Goal: Task Accomplishment & Management: Use online tool/utility

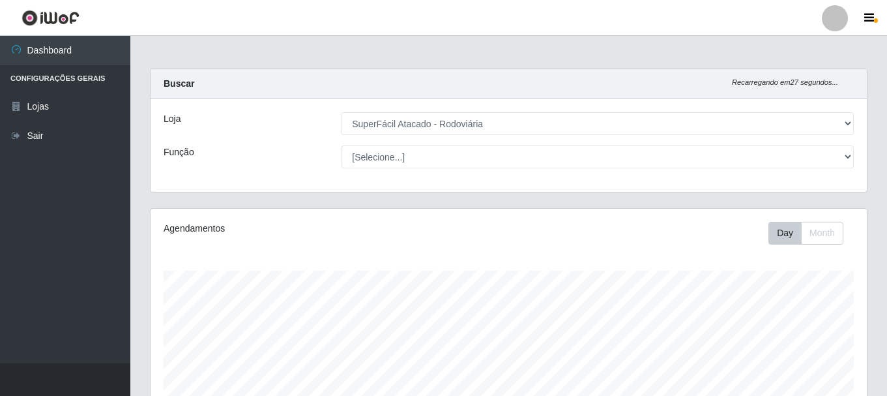
select select "400"
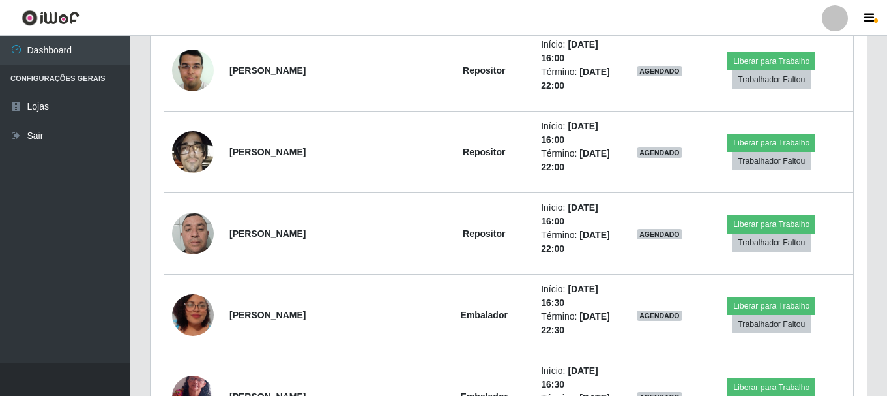
scroll to position [1273, 0]
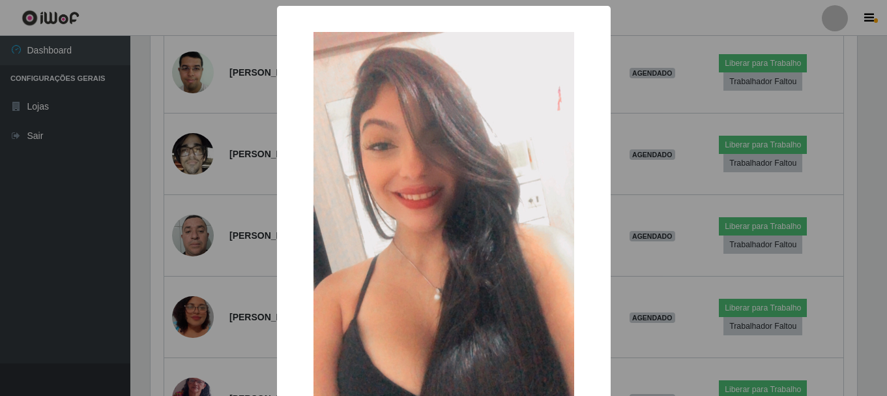
scroll to position [271, 710]
click at [1, 278] on div "× OK Cancel" at bounding box center [445, 198] width 890 height 396
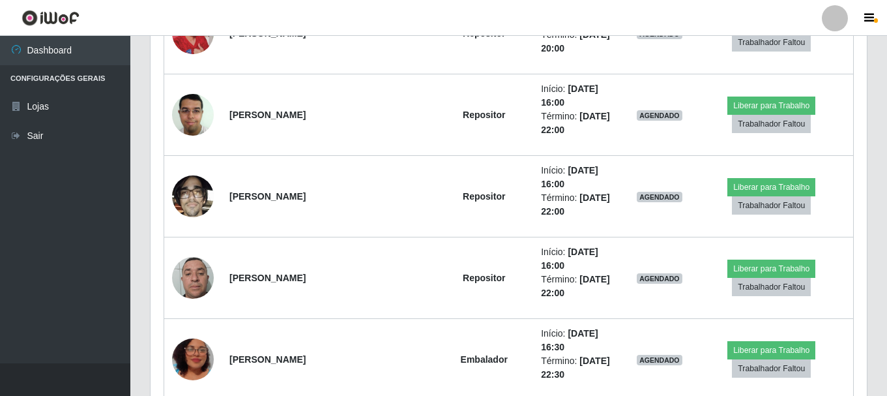
scroll to position [1208, 0]
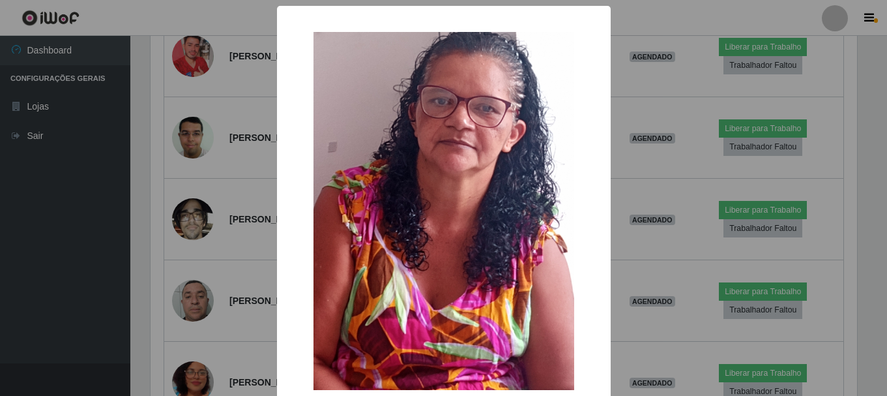
scroll to position [271, 710]
click at [83, 263] on div "× OK Cancel" at bounding box center [445, 198] width 890 height 396
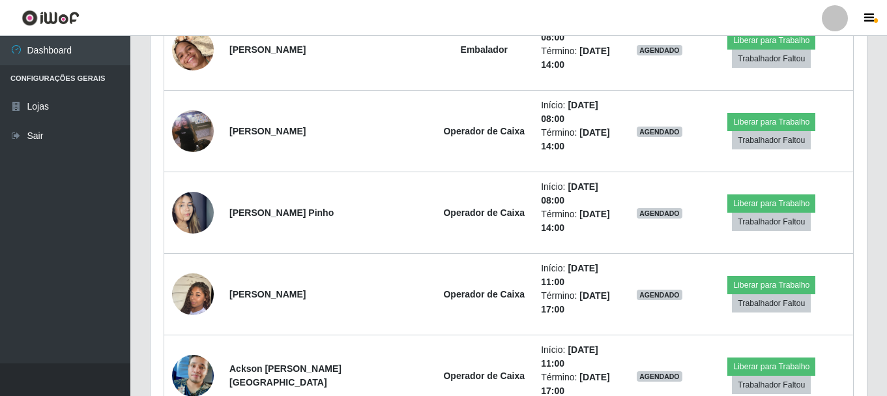
scroll to position [621, 0]
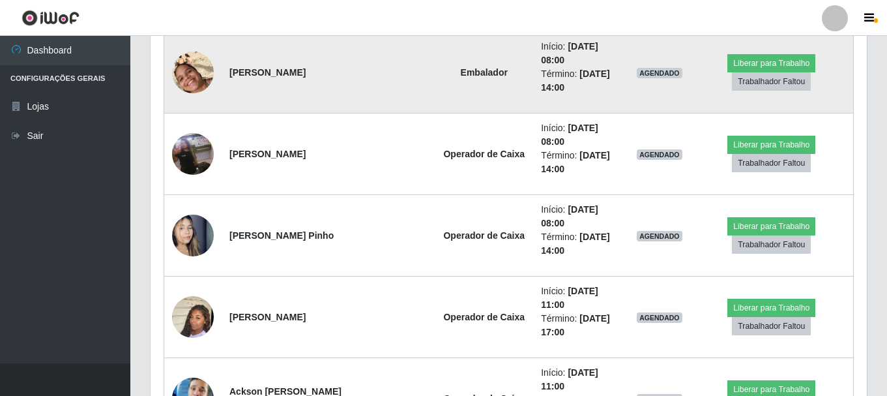
click at [198, 59] on img at bounding box center [193, 72] width 42 height 74
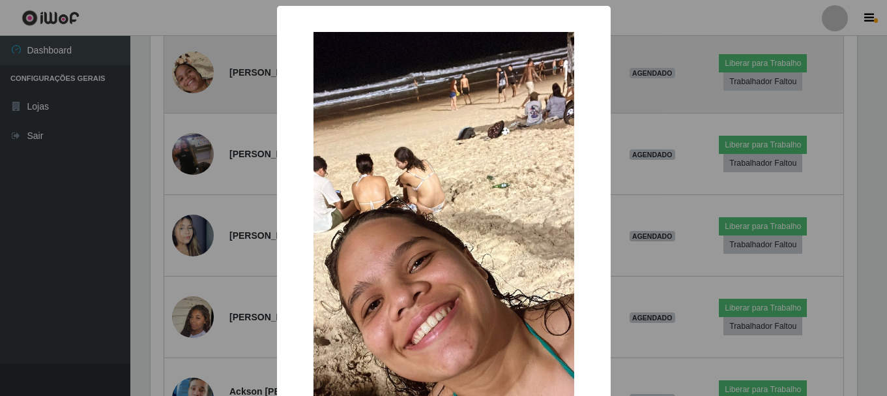
scroll to position [271, 710]
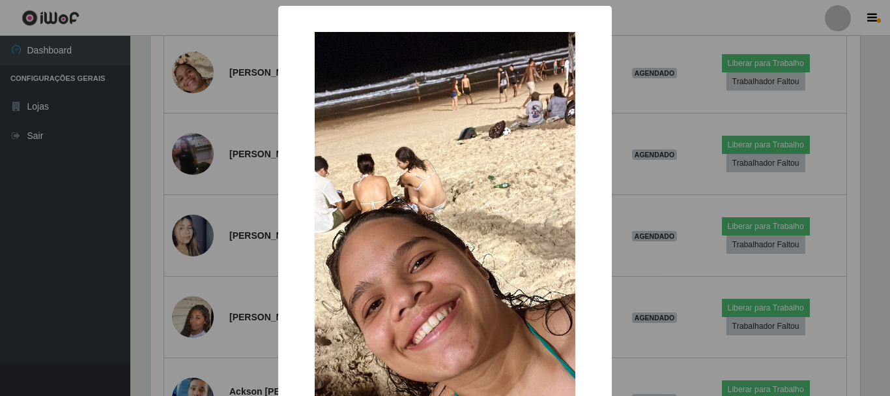
click at [51, 134] on div "× OK Cancel" at bounding box center [445, 198] width 890 height 396
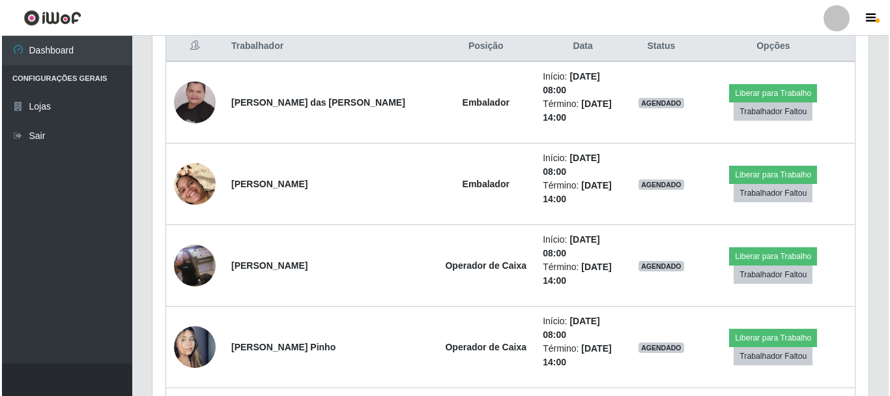
scroll to position [491, 0]
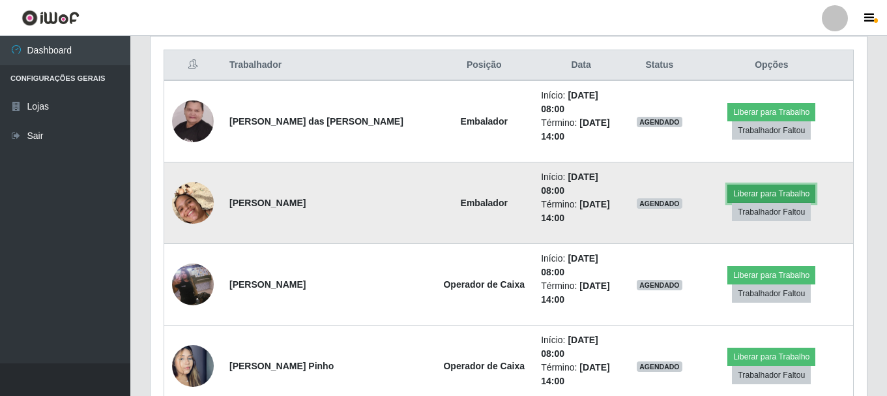
click at [743, 184] on button "Liberar para Trabalho" at bounding box center [771, 193] width 88 height 18
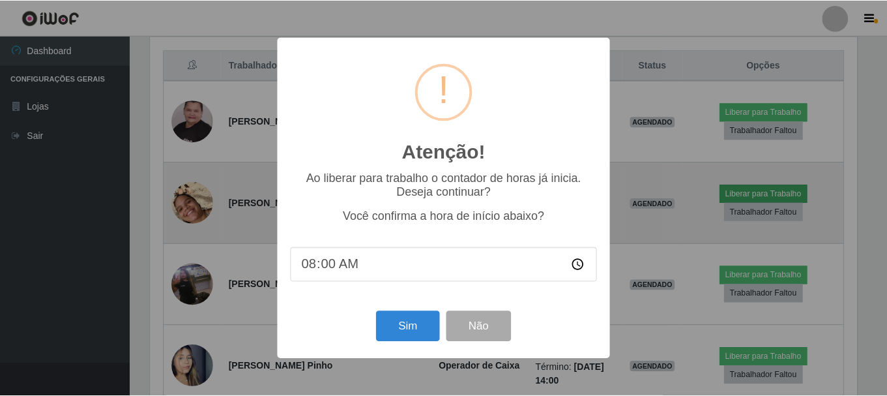
scroll to position [271, 710]
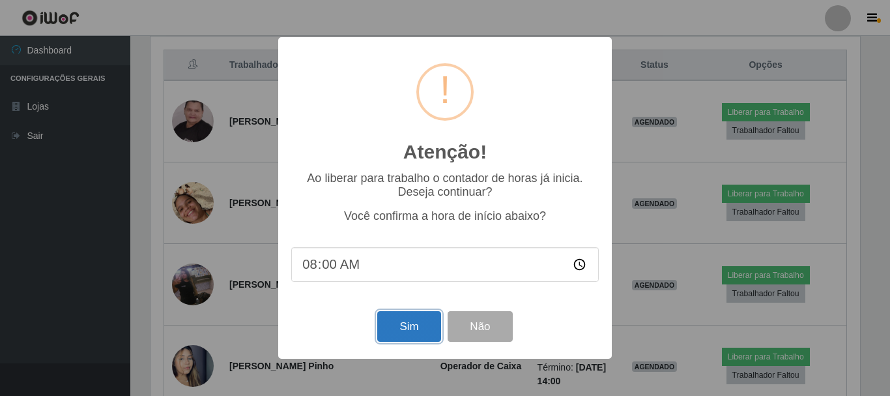
click at [396, 330] on button "Sim" at bounding box center [408, 326] width 63 height 31
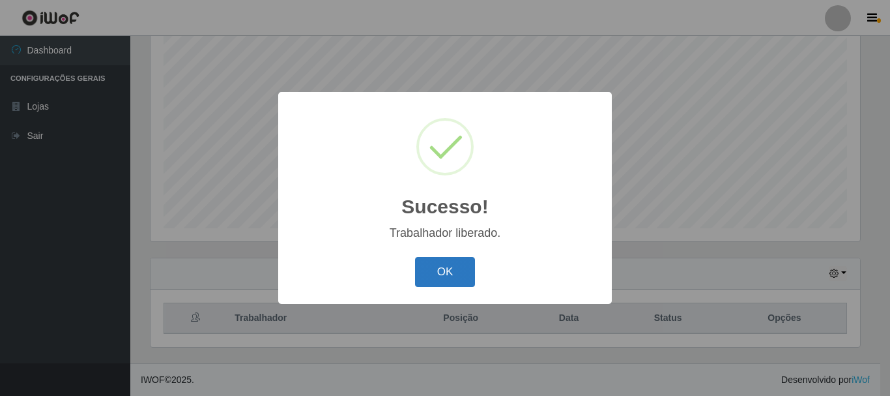
click at [437, 274] on button "OK" at bounding box center [445, 272] width 61 height 31
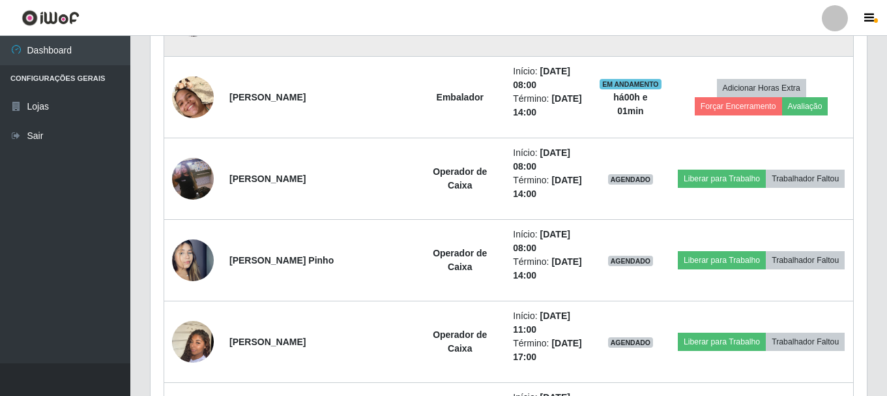
scroll to position [629, 0]
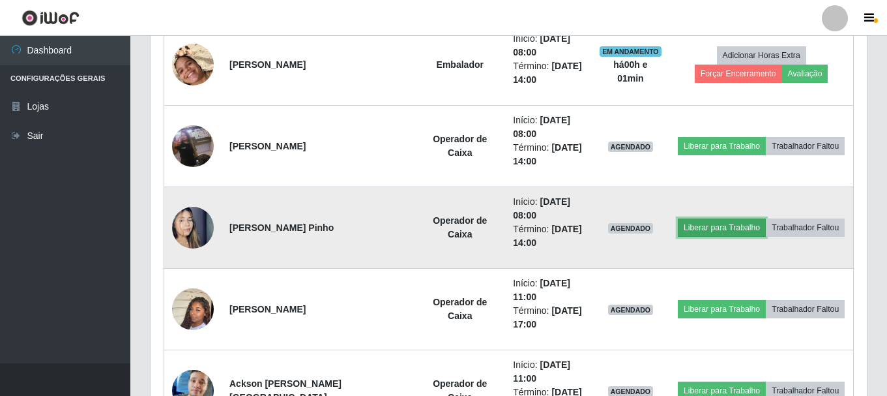
click at [723, 227] on button "Liberar para Trabalho" at bounding box center [722, 227] width 88 height 18
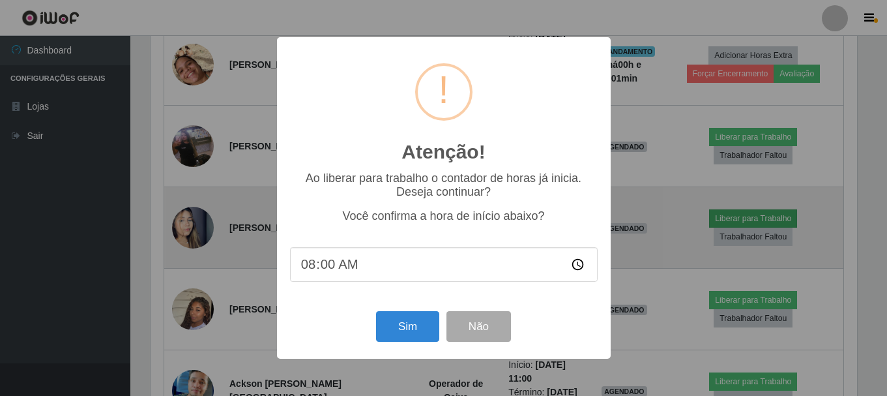
scroll to position [271, 710]
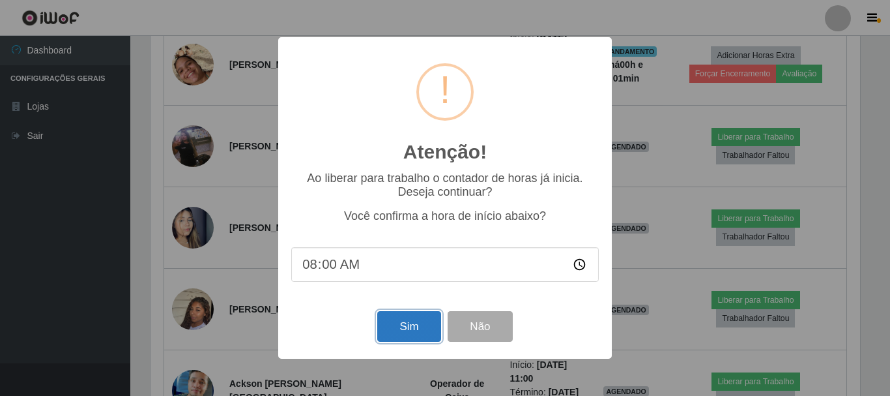
click at [423, 331] on button "Sim" at bounding box center [408, 326] width 63 height 31
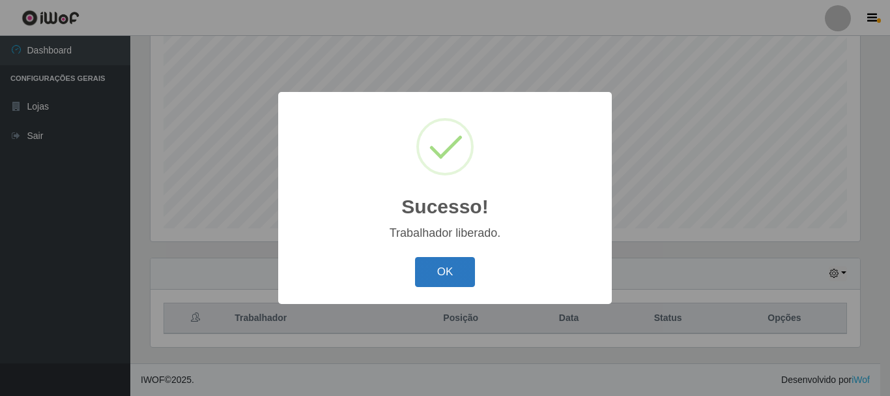
click at [452, 276] on button "OK" at bounding box center [445, 272] width 61 height 31
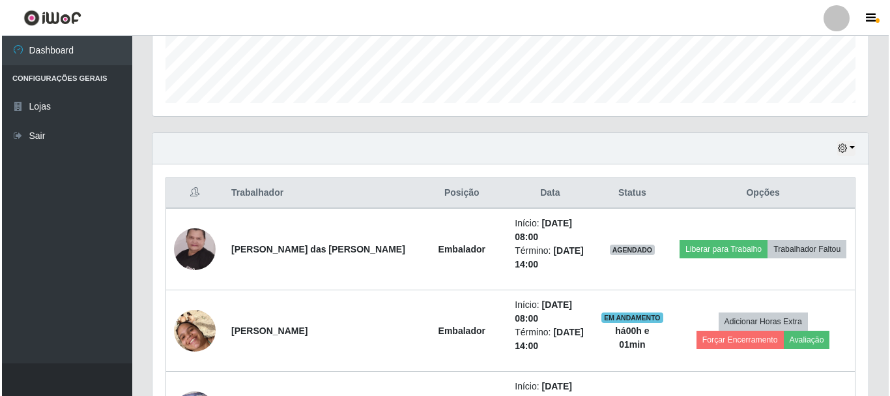
scroll to position [368, 0]
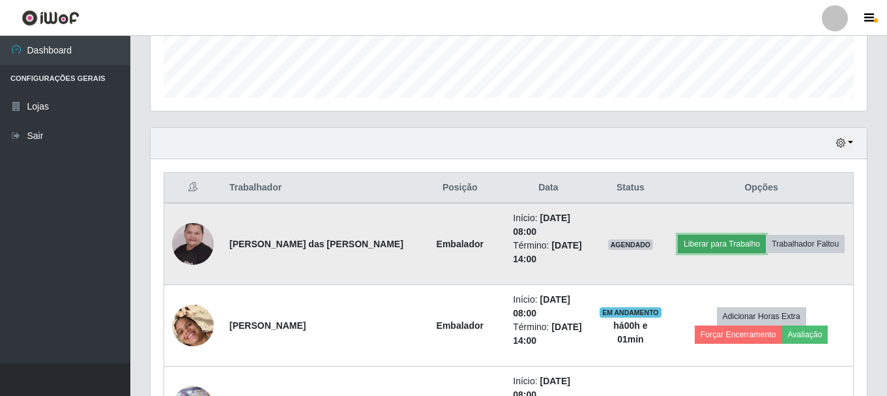
click at [719, 247] on button "Liberar para Trabalho" at bounding box center [722, 244] width 88 height 18
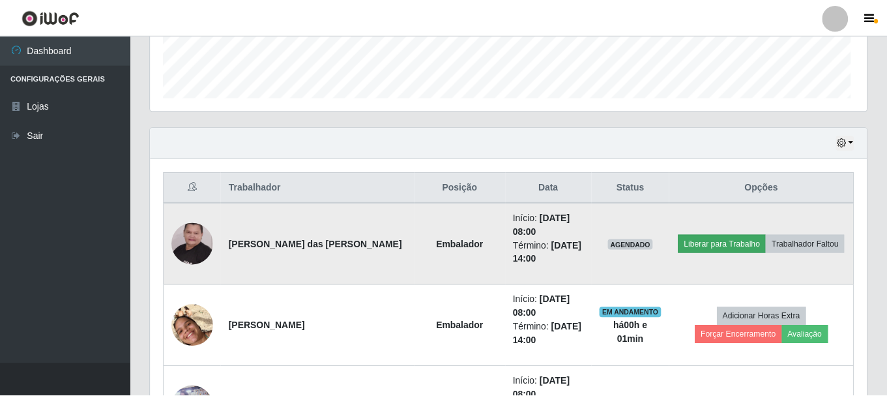
scroll to position [271, 710]
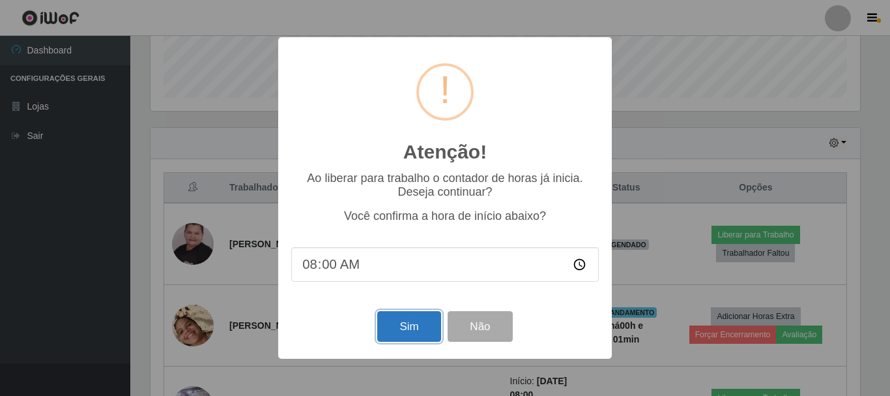
click at [416, 331] on button "Sim" at bounding box center [408, 326] width 63 height 31
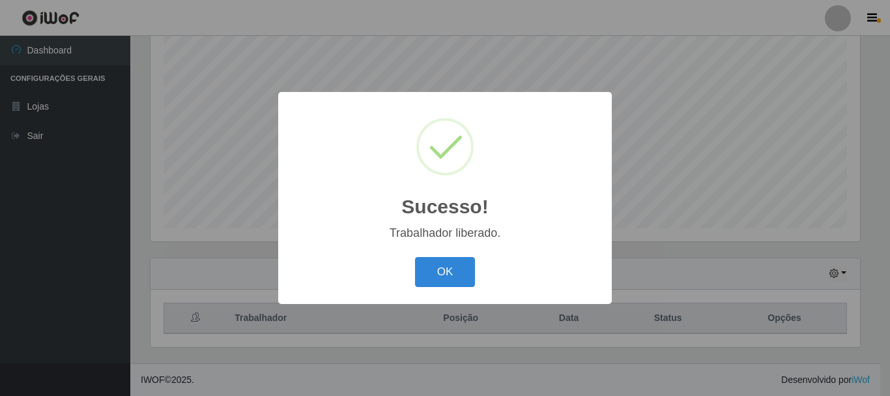
click at [440, 256] on div "OK Cancel" at bounding box center [445, 271] width 308 height 37
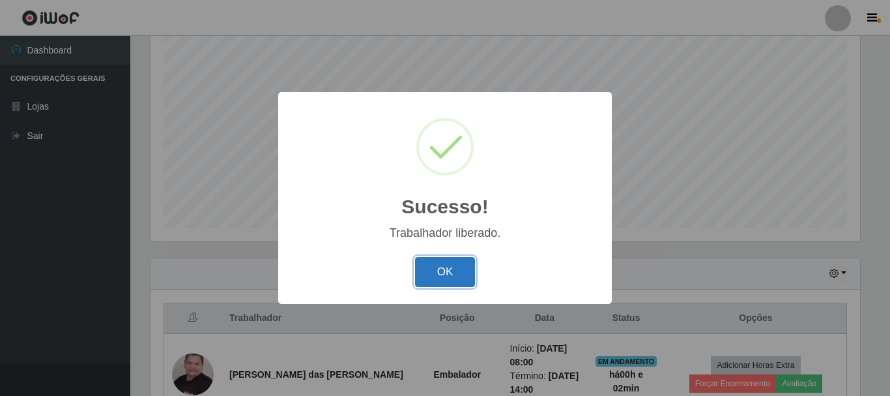
click at [435, 280] on button "OK" at bounding box center [445, 272] width 61 height 31
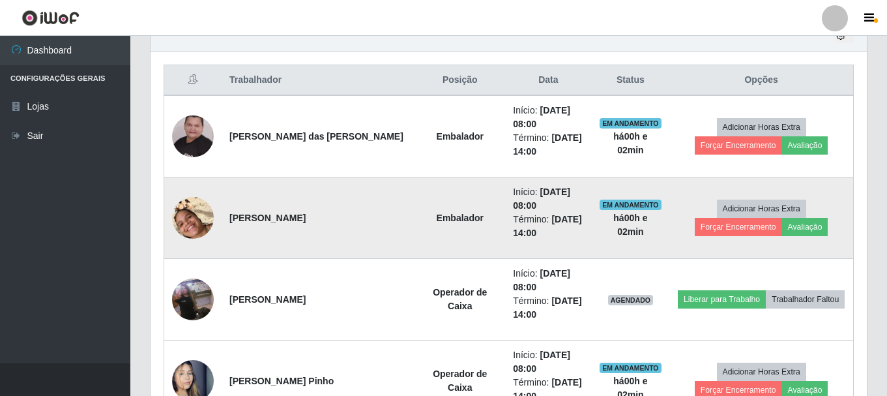
scroll to position [499, 0]
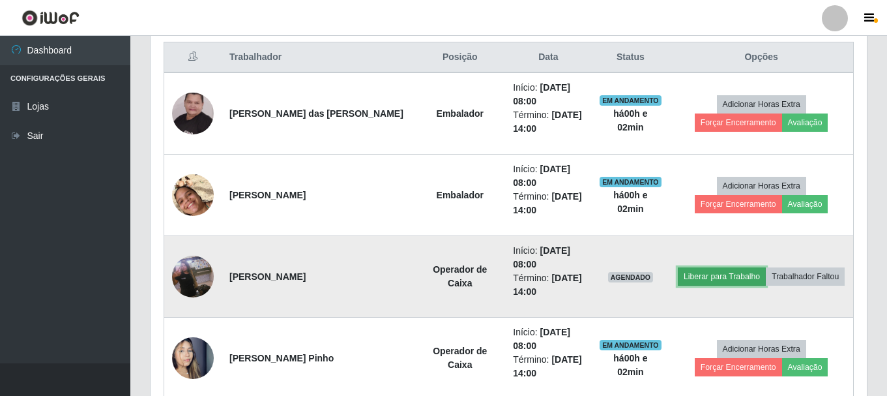
click at [696, 274] on button "Liberar para Trabalho" at bounding box center [722, 276] width 88 height 18
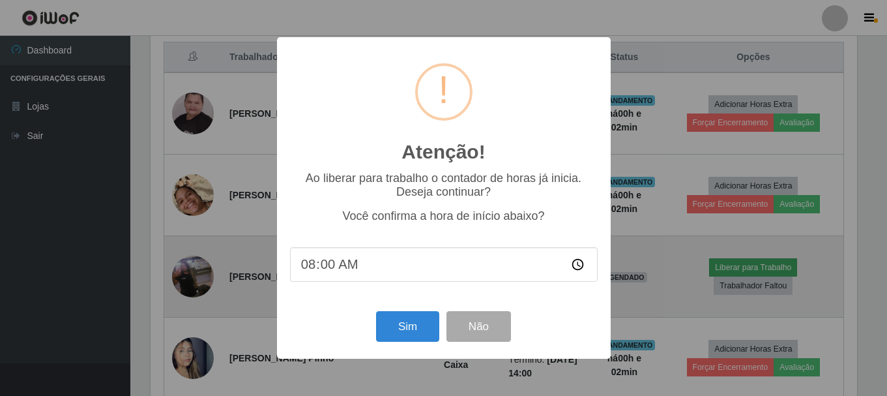
scroll to position [271, 710]
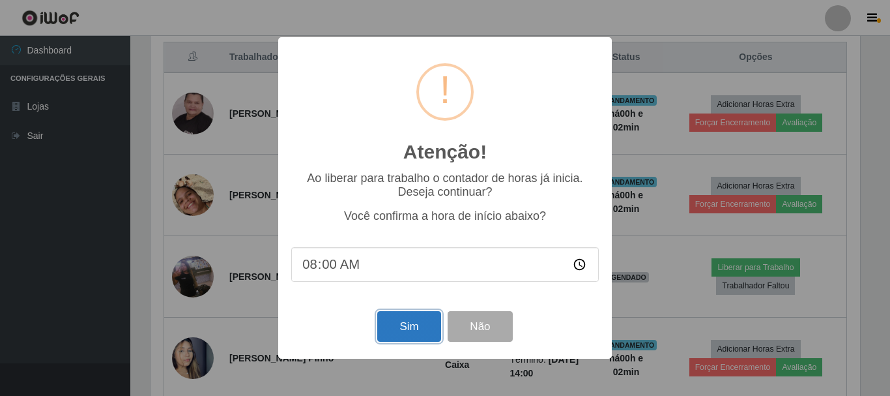
click at [408, 340] on button "Sim" at bounding box center [408, 326] width 63 height 31
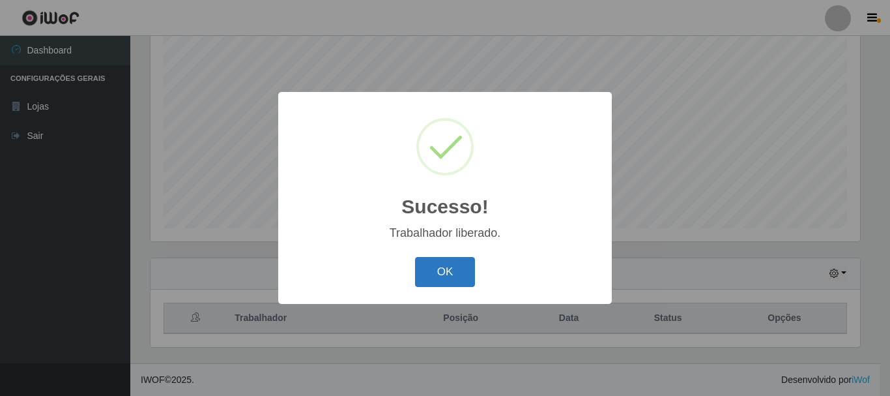
click at [450, 275] on button "OK" at bounding box center [445, 272] width 61 height 31
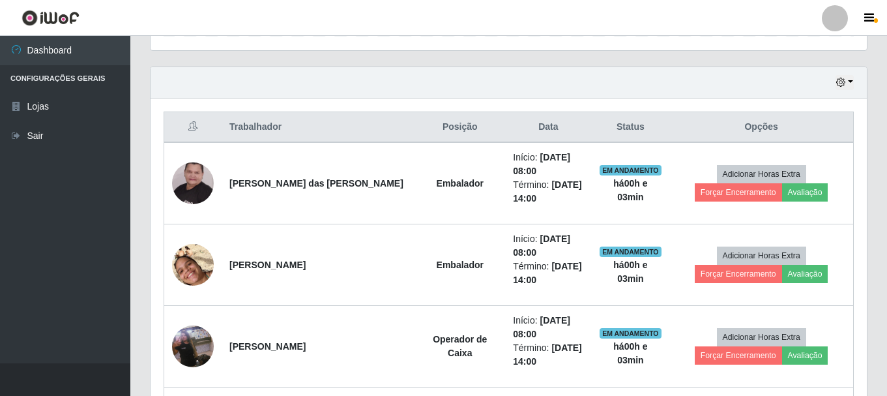
scroll to position [433, 0]
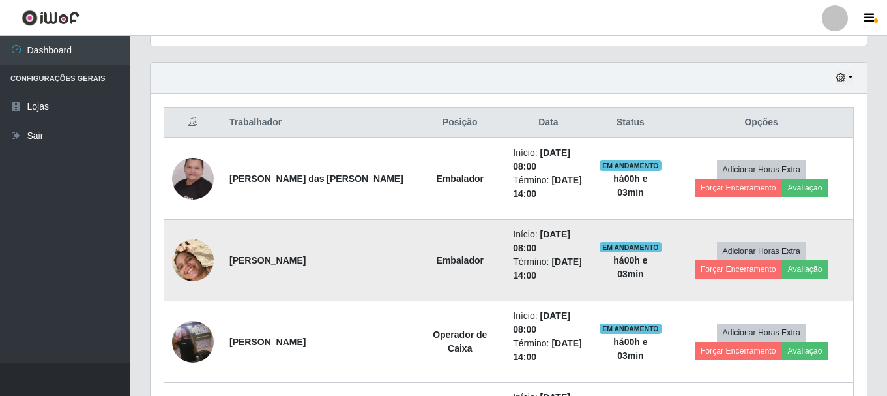
click at [198, 254] on img at bounding box center [193, 260] width 42 height 74
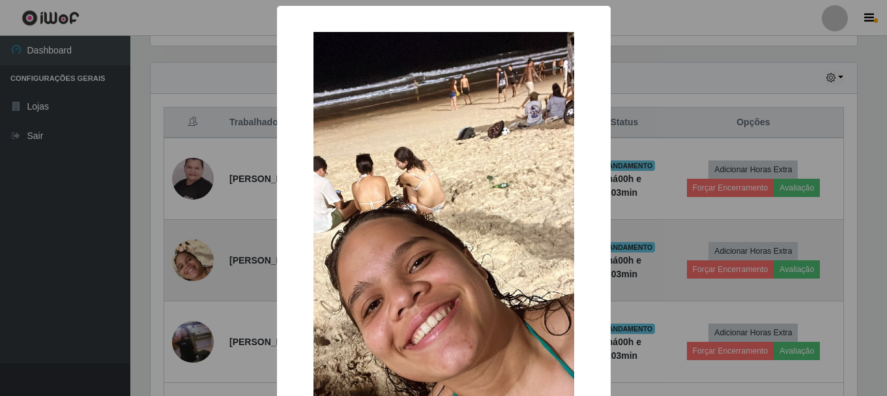
scroll to position [271, 710]
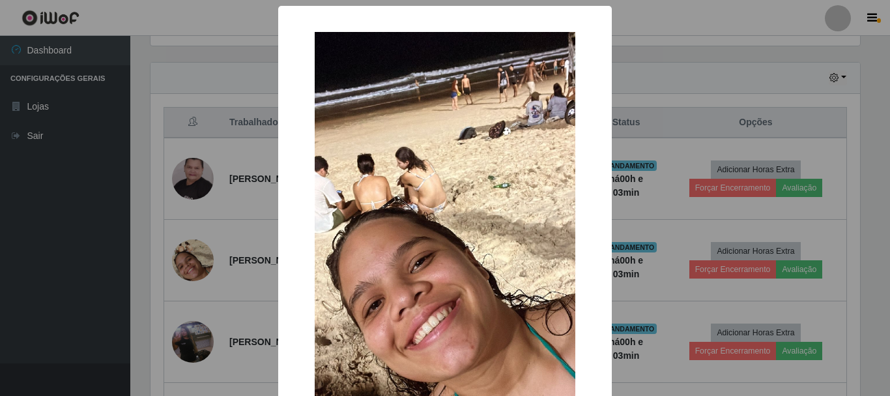
click at [259, 272] on div "× OK Cancel" at bounding box center [445, 198] width 890 height 396
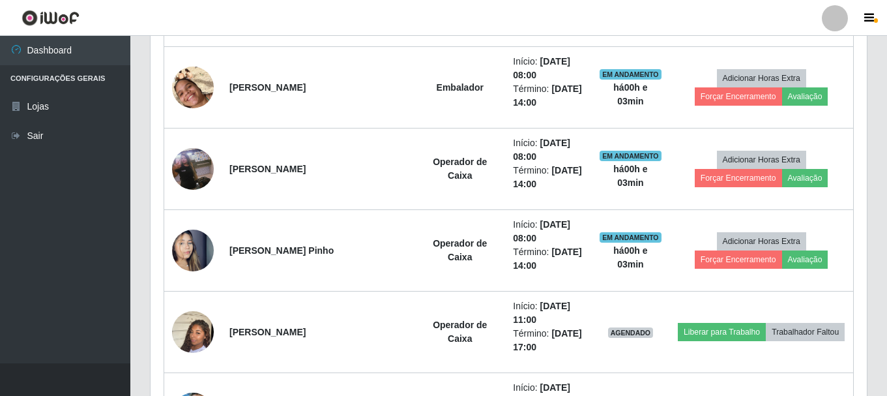
scroll to position [629, 0]
